Goal: Task Accomplishment & Management: Complete application form

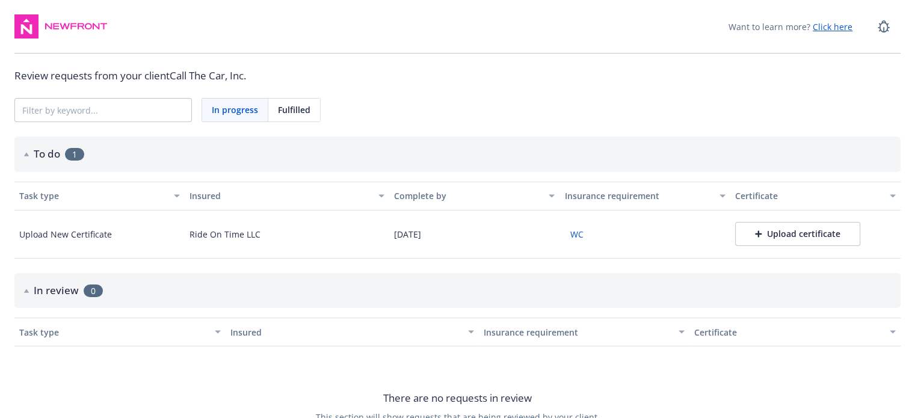
click at [576, 235] on button "WC" at bounding box center [576, 234] width 24 height 19
click at [781, 231] on div "Upload certificate" at bounding box center [797, 234] width 85 height 12
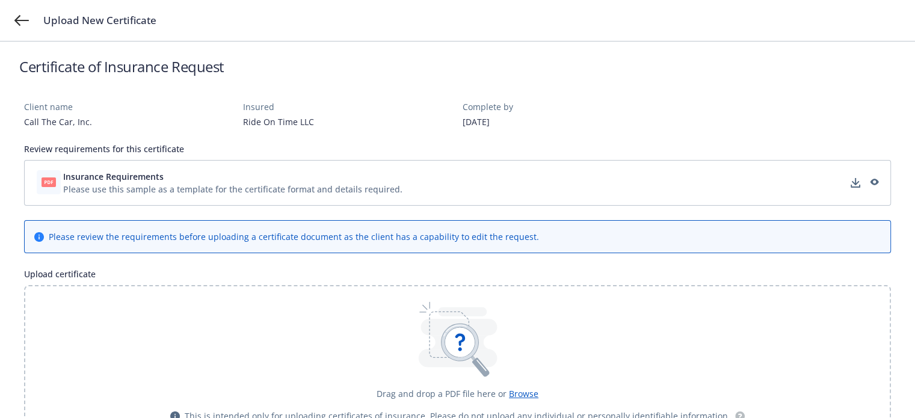
scroll to position [119, 0]
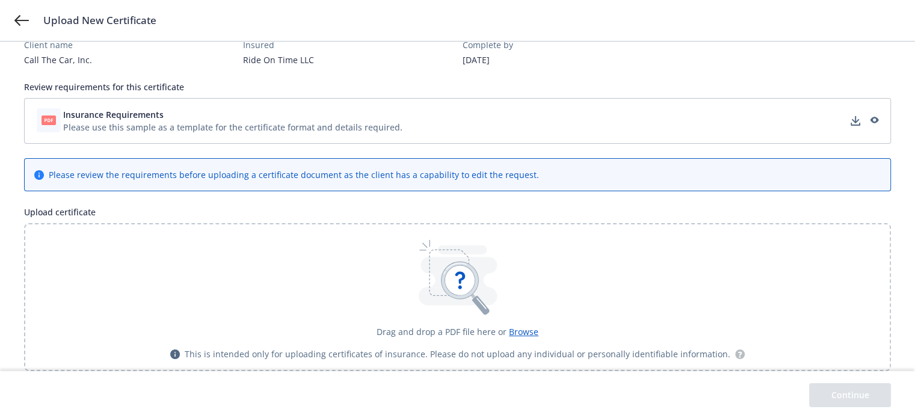
click at [518, 331] on span "Browse" at bounding box center [523, 331] width 29 height 11
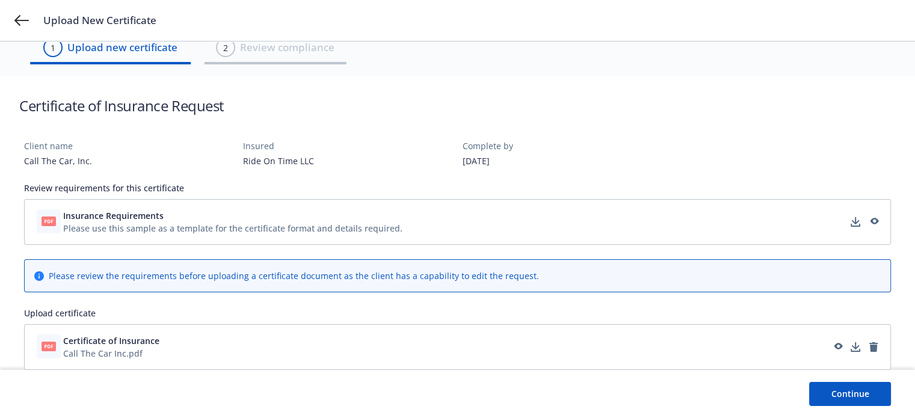
scroll to position [17, 0]
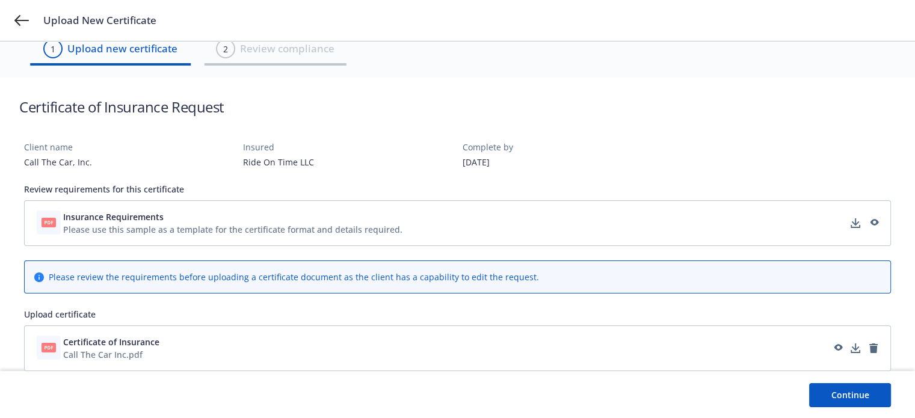
click at [859, 396] on button "Continue" at bounding box center [850, 395] width 82 height 24
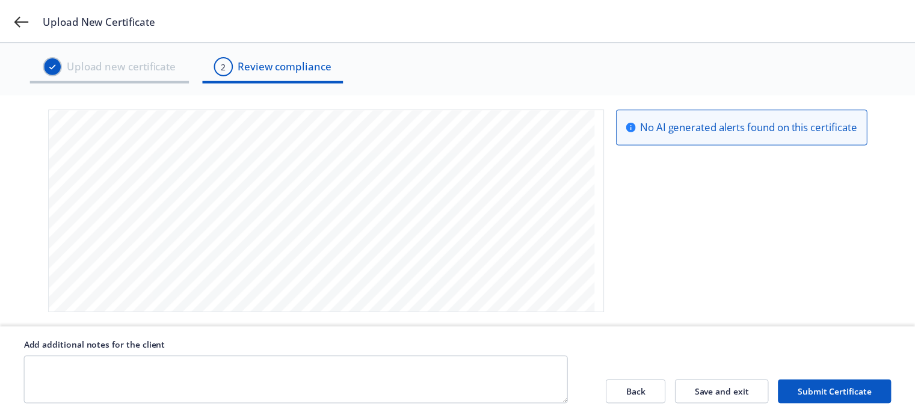
scroll to position [1222, 0]
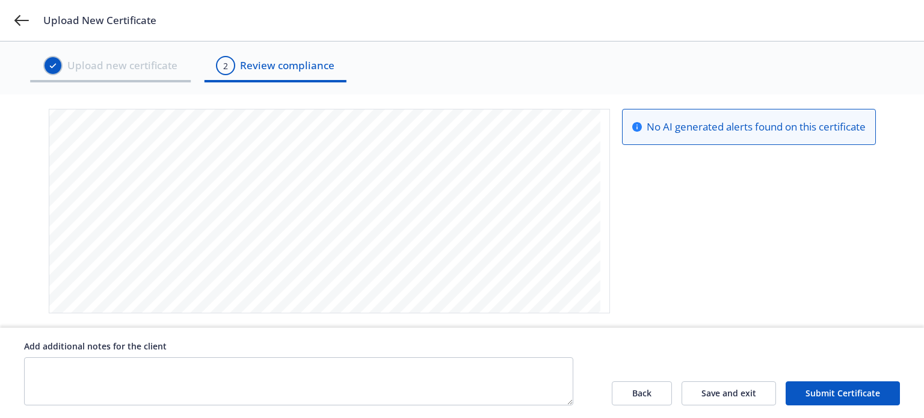
click at [813, 391] on button "Submit Certificate" at bounding box center [842, 393] width 114 height 24
